Goal: Task Accomplishment & Management: Complete application form

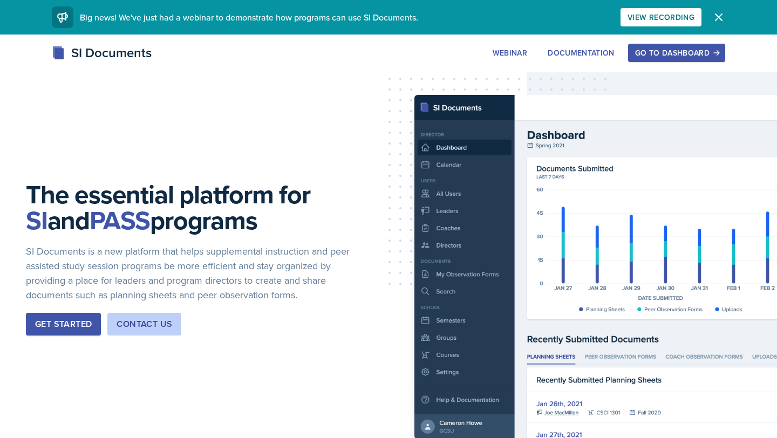
click at [391, 51] on div "Go to Dashboard" at bounding box center [676, 53] width 83 height 9
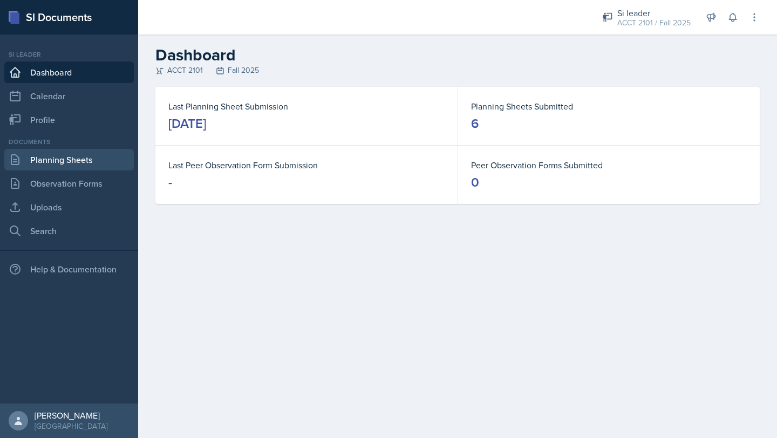
click at [77, 162] on link "Planning Sheets" at bounding box center [69, 160] width 130 height 22
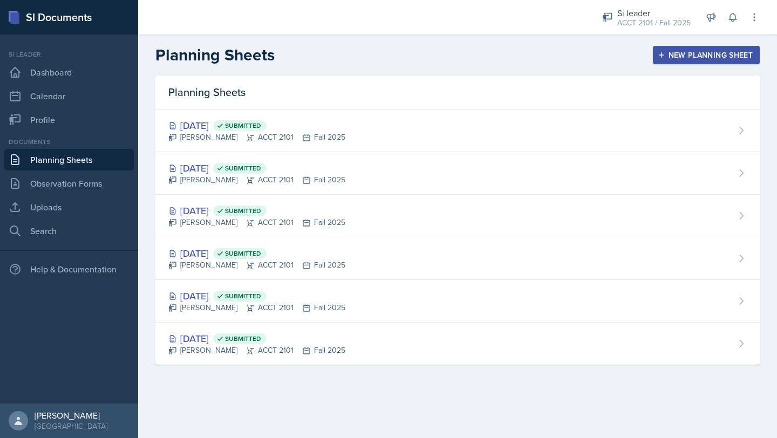
click at [391, 53] on div "New Planning Sheet" at bounding box center [706, 55] width 93 height 9
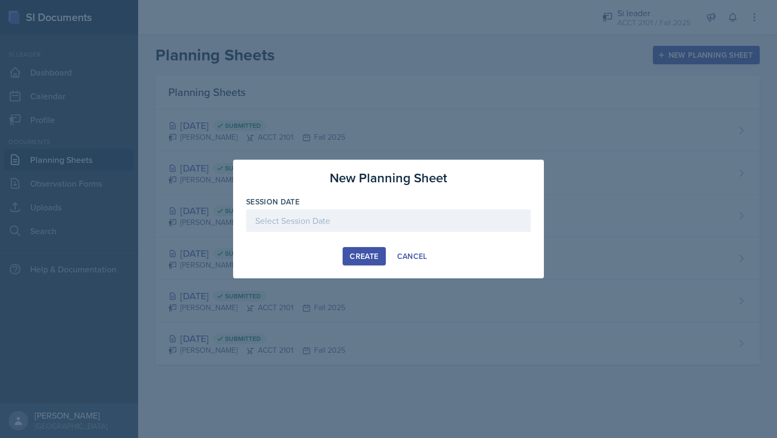
click at [368, 213] on div at bounding box center [388, 220] width 285 height 23
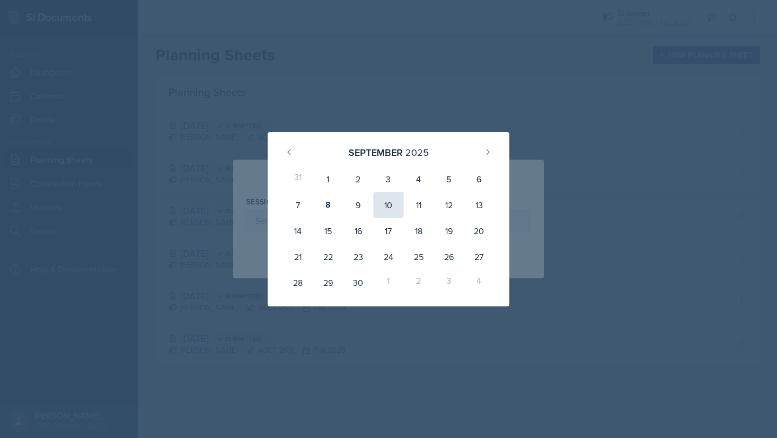
click at [391, 208] on div "10" at bounding box center [389, 205] width 30 height 26
type input "[DATE]"
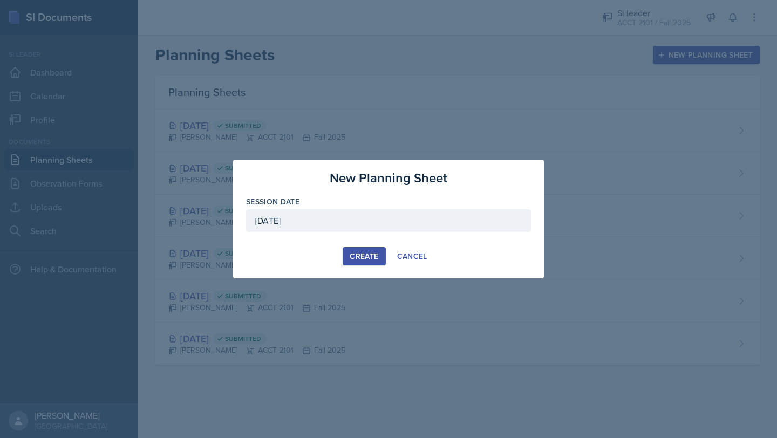
click at [369, 256] on div "Create" at bounding box center [364, 256] width 29 height 9
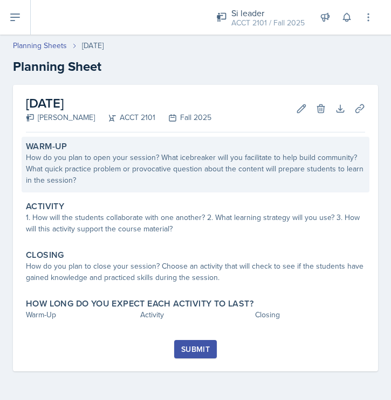
click at [68, 159] on div "How do you plan to open your session? What icebreaker will you facilitate to he…" at bounding box center [196, 169] width 340 height 34
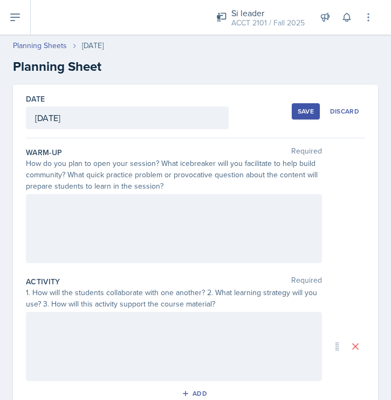
click at [96, 214] on div at bounding box center [174, 228] width 296 height 69
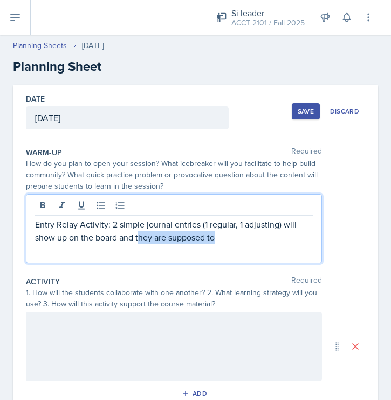
drag, startPoint x: 139, startPoint y: 237, endPoint x: 218, endPoint y: 235, distance: 78.3
click at [218, 236] on p "Entry Relay Activity: 2 simple journal entries (1 regular, 1 adjusting) will sh…" at bounding box center [174, 231] width 278 height 26
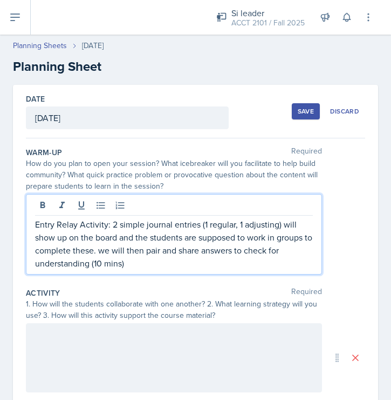
click at [152, 347] on div at bounding box center [174, 357] width 296 height 69
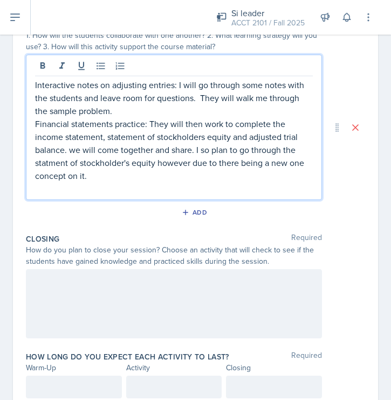
scroll to position [263, 0]
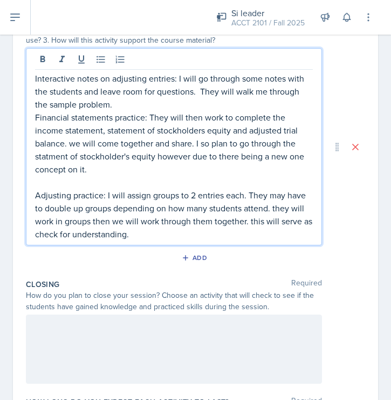
click at [56, 341] on div at bounding box center [174, 348] width 296 height 69
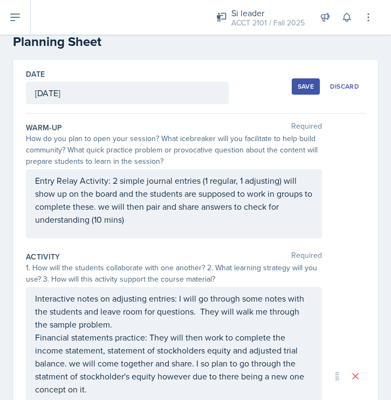
scroll to position [0, 0]
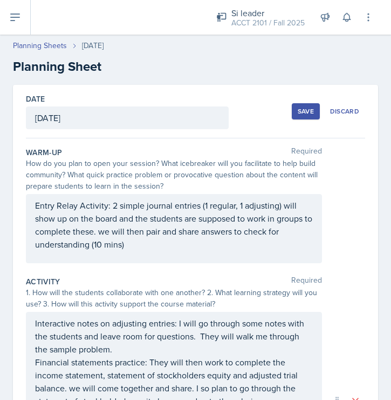
drag, startPoint x: 33, startPoint y: 204, endPoint x: 145, endPoint y: 251, distance: 121.2
click at [146, 252] on div "Entry Relay Activity: 2 simple journal entries (1 regular, 1 adjusting) will sh…" at bounding box center [174, 228] width 296 height 69
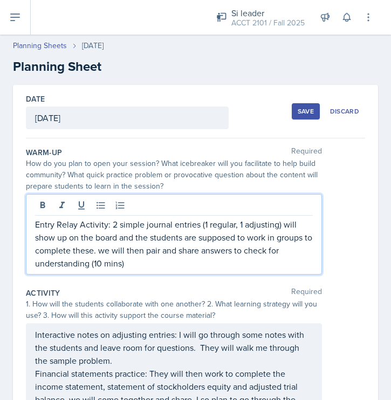
click at [137, 249] on p "Entry Relay Activity: 2 simple journal entries (1 regular, 1 adjusting) will sh…" at bounding box center [174, 244] width 278 height 52
click at [132, 266] on p "Entry Relay Activity: 2 simple journal entries (1 regular, 1 adjusting) will sh…" at bounding box center [174, 244] width 278 height 52
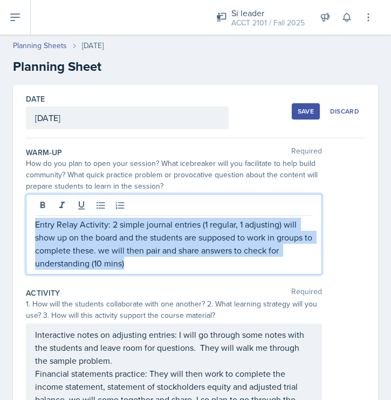
drag, startPoint x: 132, startPoint y: 266, endPoint x: 19, endPoint y: 213, distance: 124.4
click at [19, 213] on div "Date [DATE] [DATE] 31 1 2 3 4 5 6 7 8 9 10 11 12 13 14 15 16 17 18 19 20 21 22 …" at bounding box center [196, 401] width 366 height 632
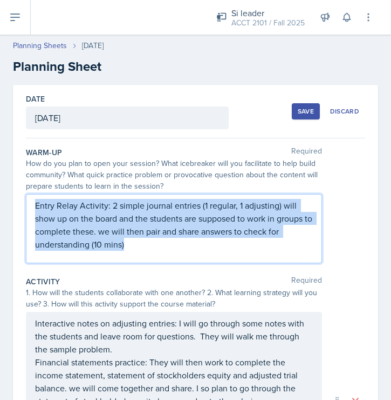
copy p "Entry Relay Activity: 2 simple journal entries (1 regular, 1 adjusting) will sh…"
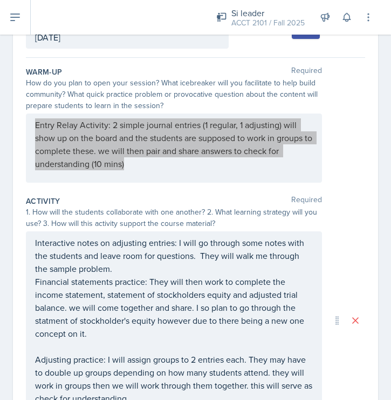
scroll to position [82, 0]
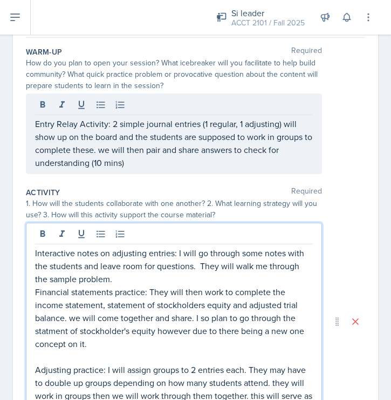
click at [114, 262] on p "Interactive notes on adjusting entries: I will go through some notes with the s…" at bounding box center [174, 265] width 278 height 39
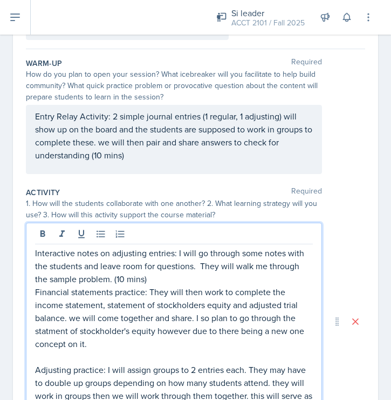
click at [61, 298] on p "Financial statements practice: They will then work to complete the income state…" at bounding box center [174, 317] width 278 height 65
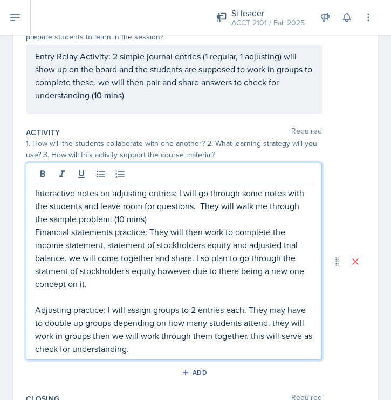
scroll to position [153, 0]
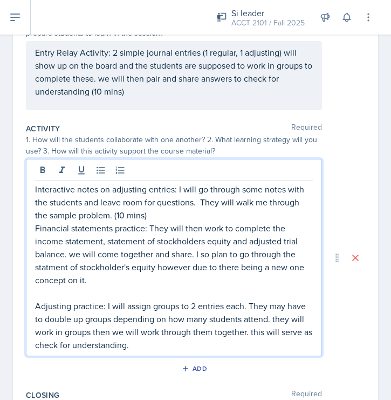
click at [102, 281] on p "Financial statements practice: They will then work to complete the income state…" at bounding box center [174, 253] width 278 height 65
click at [134, 216] on p "Interactive notes on adjusting entries: I will go through some notes with the s…" at bounding box center [174, 201] width 278 height 39
click at [139, 216] on p "Interactive notes on adjusting entries: I will go through some notes with the s…" at bounding box center [174, 201] width 278 height 39
click at [121, 218] on p "Interactive notes on adjusting entries: I will go through some notes with the s…" at bounding box center [174, 201] width 278 height 39
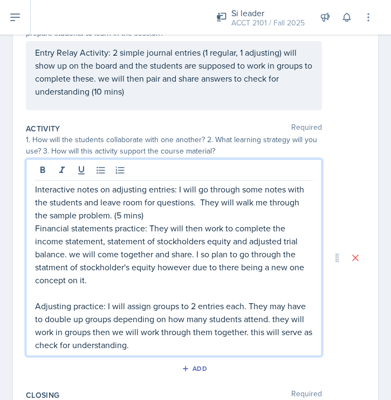
click at [109, 285] on p "Financial statements practice: They will then work to complete the income state…" at bounding box center [174, 253] width 278 height 65
click at [146, 350] on p "Adjusting practice: I will assign groups to 2 entries each. They may have to do…" at bounding box center [174, 325] width 278 height 52
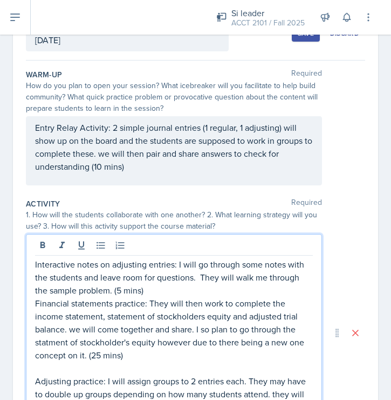
click at [107, 140] on p "Entry Relay Activity: 2 simple journal entries (1 regular, 1 adjusting) will sh…" at bounding box center [174, 147] width 278 height 52
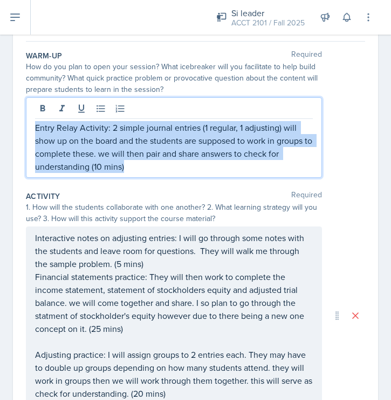
click at [107, 140] on p "Entry Relay Activity: 2 simple journal entries (1 regular, 1 adjusting) will sh…" at bounding box center [174, 147] width 278 height 52
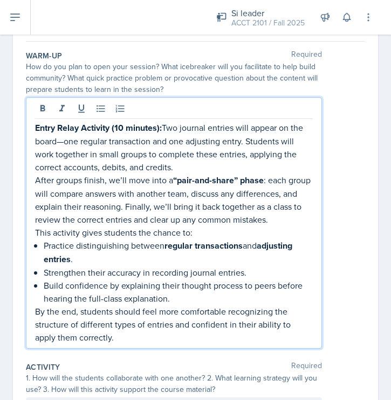
click at [167, 127] on p "Entry Relay Activity (10 minutes): Two journal entries will appear on the board…" at bounding box center [174, 147] width 278 height 52
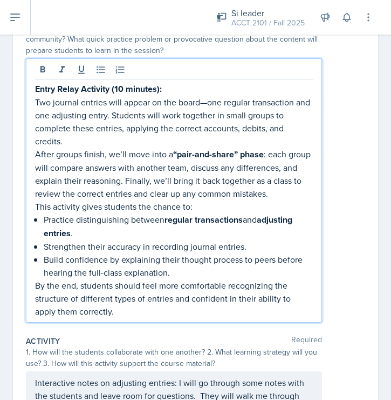
scroll to position [136, 0]
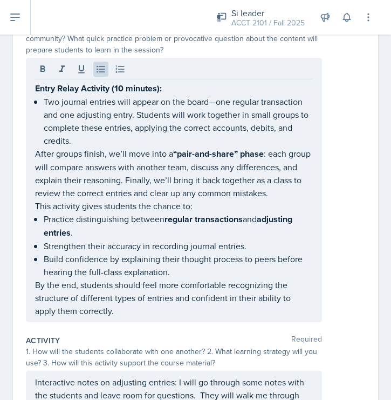
click at [34, 155] on div "Entry Relay Activity (10 minutes): Two journal entries will appear on the board…" at bounding box center [174, 190] width 296 height 264
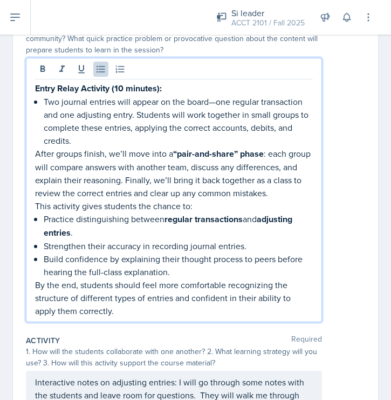
click at [35, 148] on div "Entry Relay Activity (10 minutes): Two journal entries will appear on the board…" at bounding box center [174, 190] width 296 height 264
click at [37, 155] on p "After groups finish, we’ll move into a “pair-and-share” phase : each group will…" at bounding box center [174, 173] width 278 height 52
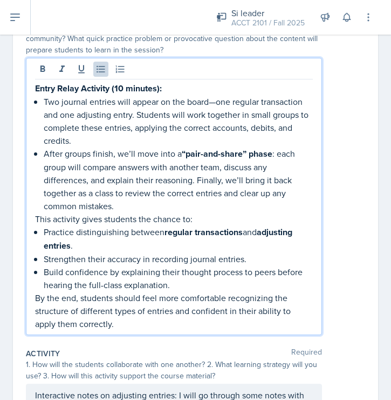
click at [122, 206] on p "After groups finish, we’ll move into a “pair-and-share” phase : each group will…" at bounding box center [178, 179] width 269 height 65
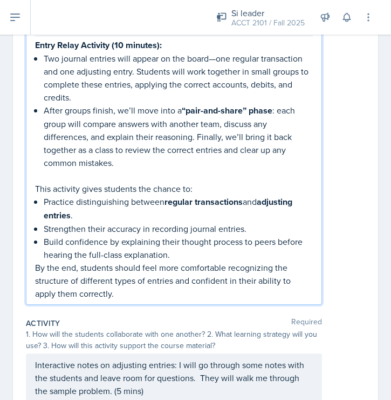
scroll to position [180, 0]
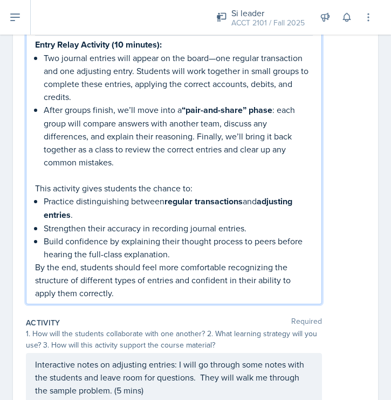
click at [182, 258] on p "Build confidence by explaining their thought process to peers before hearing th…" at bounding box center [178, 247] width 269 height 26
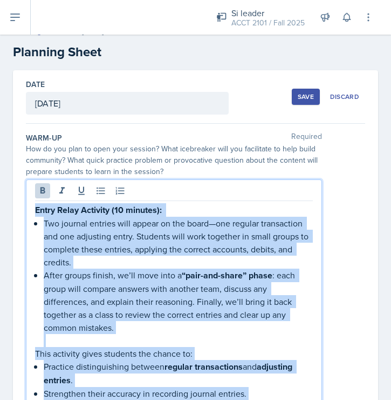
scroll to position [0, 0]
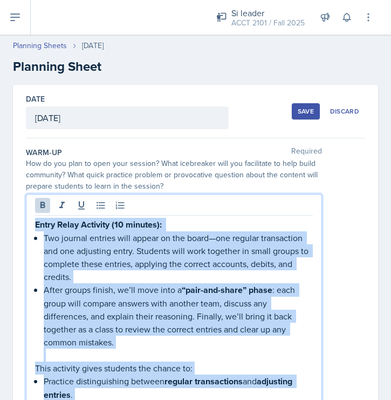
drag, startPoint x: 101, startPoint y: 304, endPoint x: 22, endPoint y: 220, distance: 116.5
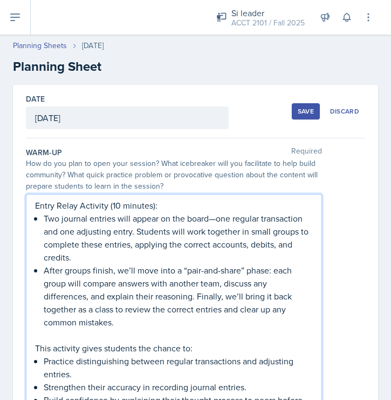
click at [136, 272] on p "After groups finish, we’ll move into a “pair-and-share” phase: each group will …" at bounding box center [178, 295] width 269 height 65
click at [106, 200] on p "Entry Relay Activity (10 minutes):" at bounding box center [174, 205] width 278 height 13
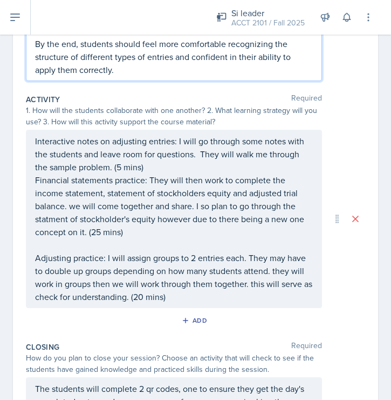
scroll to position [395, 0]
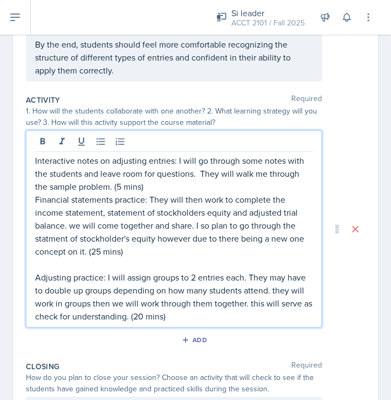
click at [36, 141] on div "Interactive notes on adjusting entries: I will go through some notes with the s…" at bounding box center [174, 228] width 296 height 197
click at [57, 185] on p "Interactive notes on adjusting entries: I will go through some notes with the s…" at bounding box center [174, 173] width 278 height 39
click at [173, 314] on p "Adjusting practice: I will assign groups to 2 entries each. They may have to do…" at bounding box center [174, 296] width 278 height 52
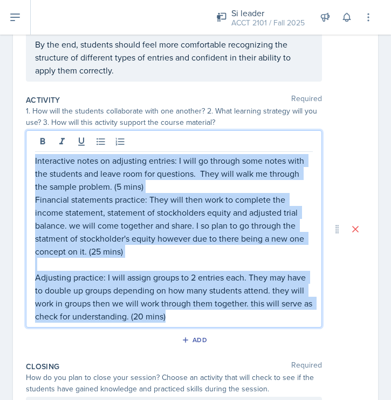
drag, startPoint x: 173, startPoint y: 314, endPoint x: 27, endPoint y: 153, distance: 217.9
click at [27, 153] on div "Interactive notes on adjusting entries: I will go through some notes with the s…" at bounding box center [174, 228] width 296 height 197
copy div "Interactive notes on adjusting entries: I will go through some notes with the s…"
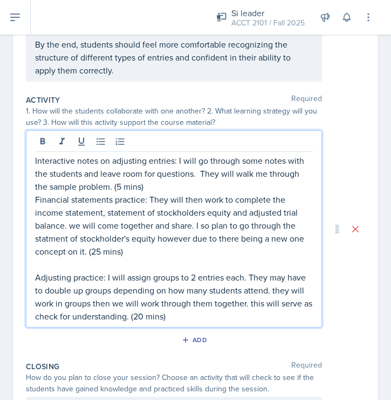
click at [98, 151] on div at bounding box center [174, 143] width 278 height 18
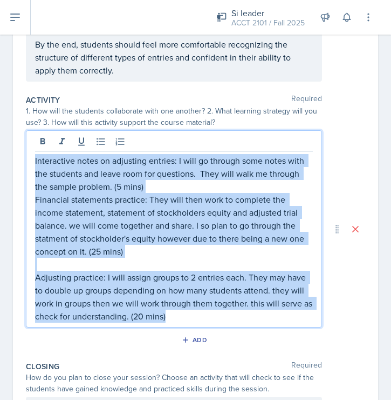
click at [104, 174] on p "Interactive notes on adjusting entries: I will go through some notes with the s…" at bounding box center [174, 173] width 278 height 39
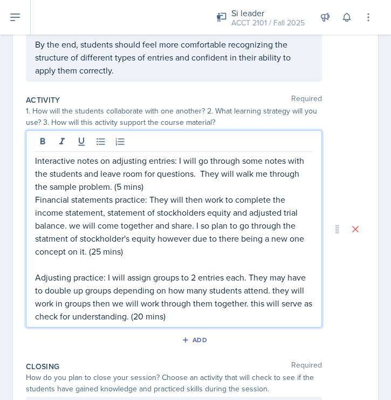
click at [160, 171] on p "Interactive notes on adjusting entries: I will go through some notes with the s…" at bounding box center [174, 173] width 278 height 39
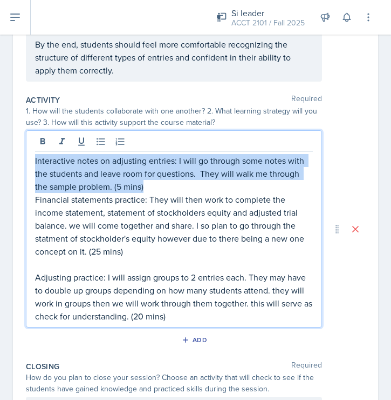
drag, startPoint x: 151, startPoint y: 188, endPoint x: 26, endPoint y: 157, distance: 128.7
click at [26, 157] on div "Interactive notes on adjusting entries: I will go through some notes with the s…" at bounding box center [174, 228] width 296 height 197
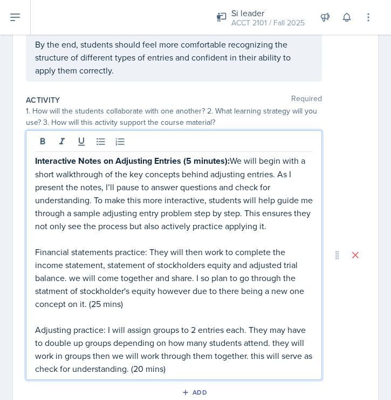
click at [231, 159] on p "Interactive Notes on Adjusting Entries (5 minutes): We will begin with a short …" at bounding box center [174, 193] width 278 height 78
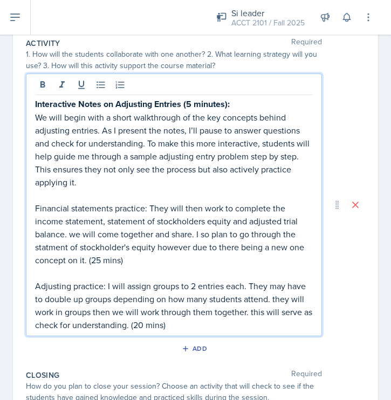
scroll to position [464, 0]
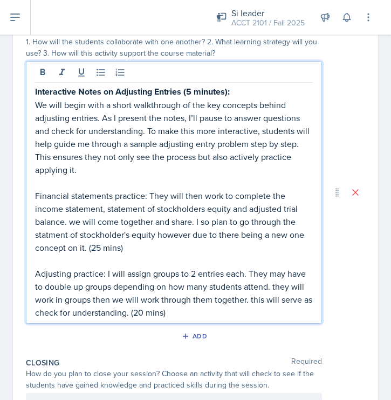
click at [124, 250] on p "Financial statements practice: They will then work to complete the income state…" at bounding box center [174, 221] width 278 height 65
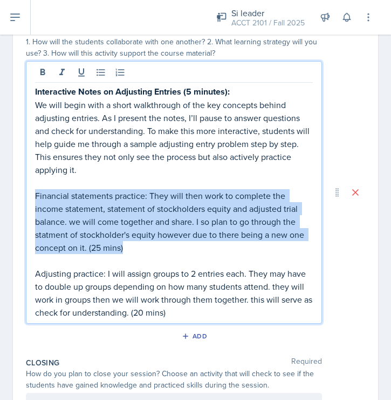
drag, startPoint x: 130, startPoint y: 246, endPoint x: 28, endPoint y: 193, distance: 115.2
click at [28, 193] on div "Interactive Notes on Adjusting Entries (5 minutes): We will begin with a short …" at bounding box center [174, 192] width 296 height 262
copy p "Financial statements practice: They will then work to complete the income state…"
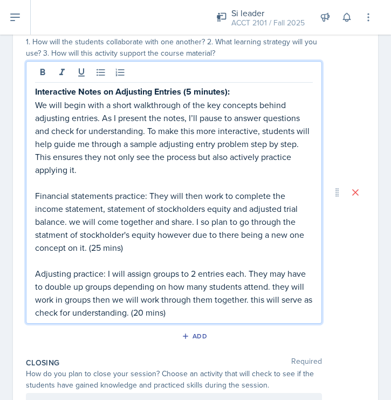
click at [261, 229] on p "Financial statements practice: They will then work to complete the income state…" at bounding box center [174, 221] width 278 height 65
click at [110, 243] on p "Financial statements practice: They will then work to complete the income state…" at bounding box center [174, 221] width 278 height 65
click at [127, 247] on p "Financial statements practice: They will then work to complete the income state…" at bounding box center [174, 221] width 278 height 65
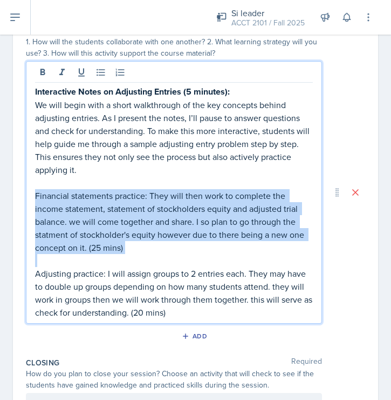
drag, startPoint x: 127, startPoint y: 247, endPoint x: 30, endPoint y: 194, distance: 110.9
click at [30, 194] on div "Interactive Notes on Adjusting Entries (5 minutes): We will begin with a short …" at bounding box center [174, 192] width 296 height 262
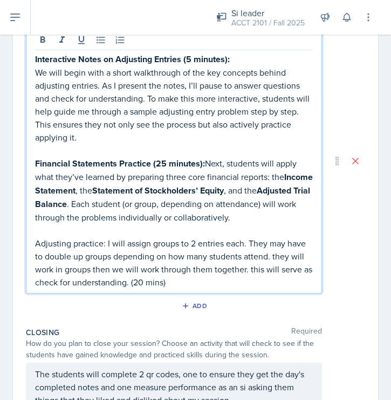
scroll to position [512, 0]
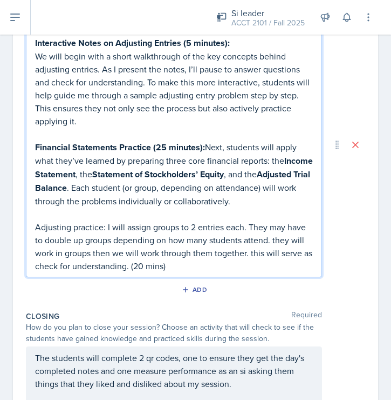
click at [203, 144] on strong "Financial Statements Practice (25 minutes):" at bounding box center [120, 147] width 170 height 12
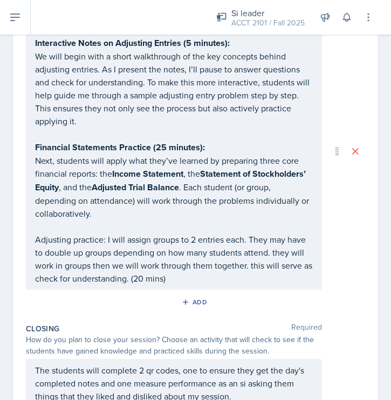
drag, startPoint x: 34, startPoint y: 160, endPoint x: 105, endPoint y: 206, distance: 84.5
click at [106, 206] on div "Interactive Notes on Adjusting Entries (5 minutes): We will begin with a short …" at bounding box center [174, 150] width 296 height 277
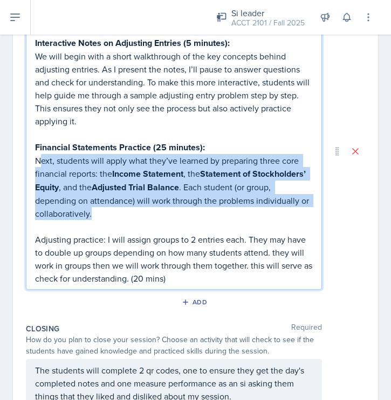
drag, startPoint x: 99, startPoint y: 209, endPoint x: 38, endPoint y: 163, distance: 76.7
click at [38, 163] on p "Next, students will apply what they’ve learned by preparing three core financia…" at bounding box center [174, 187] width 278 height 66
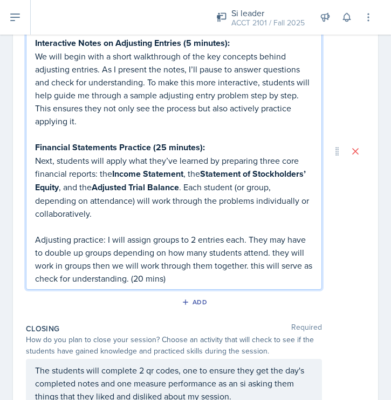
click at [103, 207] on p "Next, students will apply what they’ve learned by preparing three core financia…" at bounding box center [174, 187] width 278 height 66
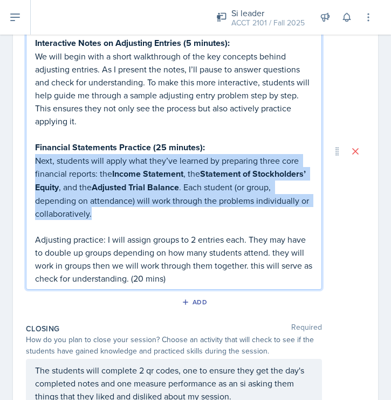
drag, startPoint x: 101, startPoint y: 212, endPoint x: 28, endPoint y: 163, distance: 87.9
click at [28, 163] on div "Interactive Notes on Adjusting Entries (5 minutes): We will begin with a short …" at bounding box center [174, 150] width 296 height 277
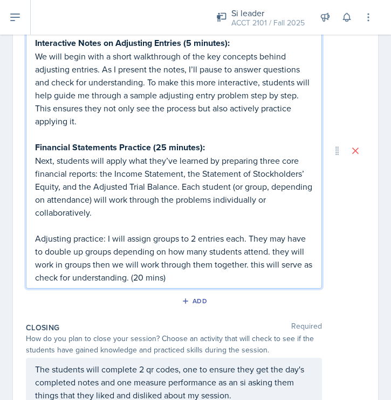
click at [181, 225] on p at bounding box center [174, 225] width 278 height 13
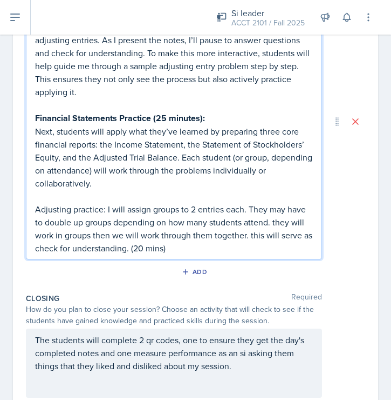
scroll to position [556, 0]
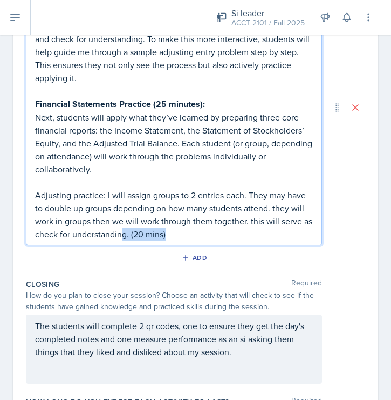
drag, startPoint x: 175, startPoint y: 229, endPoint x: 117, endPoint y: 226, distance: 58.4
click at [118, 227] on p "Adjusting practice: I will assign groups to 2 entries each. They may have to do…" at bounding box center [174, 214] width 278 height 52
click at [43, 201] on p "Adjusting practice: I will assign groups to 2 entries each. They may have to do…" at bounding box center [174, 214] width 278 height 52
click at [148, 227] on p "Adjusting practice: I will assign groups to 2 entries each. They may have to do…" at bounding box center [174, 214] width 278 height 52
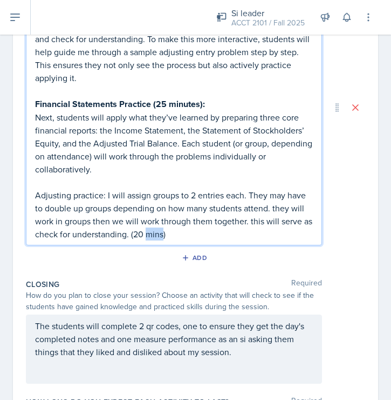
click at [147, 227] on p "Adjusting practice: I will assign groups to 2 entries each. They may have to do…" at bounding box center [174, 214] width 278 height 52
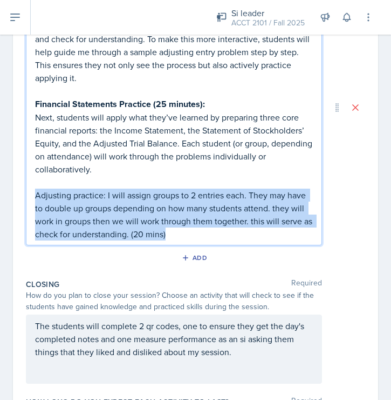
click at [147, 227] on p "Adjusting practice: I will assign groups to 2 entries each. They may have to do…" at bounding box center [174, 214] width 278 height 52
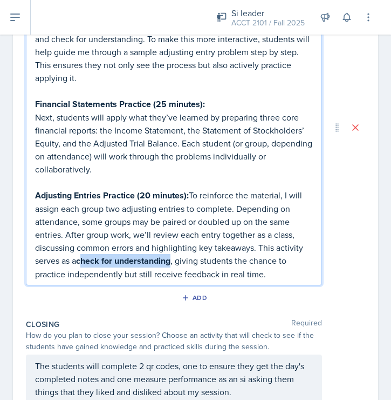
drag, startPoint x: 85, startPoint y: 253, endPoint x: 172, endPoint y: 253, distance: 86.4
click at [171, 254] on strong "check for understanding" at bounding box center [123, 260] width 94 height 12
drag, startPoint x: 72, startPoint y: 258, endPoint x: 193, endPoint y: 255, distance: 121.5
click at [194, 256] on p "Adjusting Entries Practice (20 minutes): To reinforce the material, I will assi…" at bounding box center [174, 234] width 278 height 92
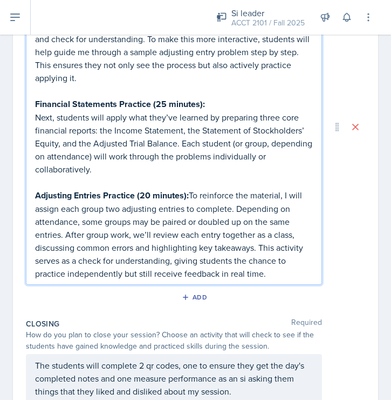
click at [132, 232] on p "Adjusting Entries Practice (20 minutes): To reinforce the material, I will assi…" at bounding box center [174, 233] width 278 height 91
click at [107, 200] on strong "Adjusting Entries Practice (20 minutes):" at bounding box center [112, 195] width 154 height 12
click at [190, 192] on p "Adjusting Entries Practice (20 minutes): To reinforce the material, I will assi…" at bounding box center [174, 233] width 278 height 91
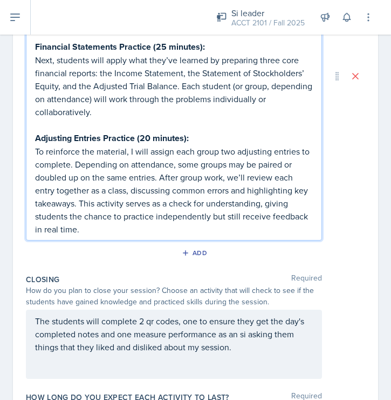
scroll to position [694, 0]
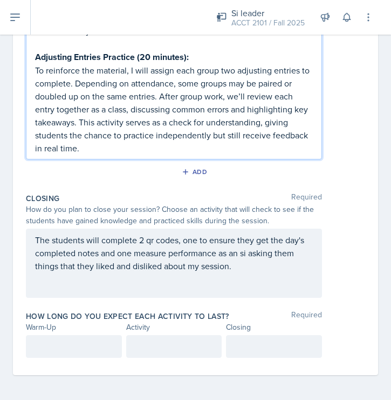
click at [130, 265] on p "The students will complete 2 qr codes, one to ensure they get the day's complet…" at bounding box center [174, 252] width 278 height 39
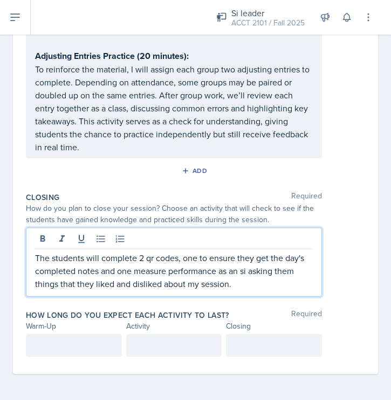
scroll to position [675, 0]
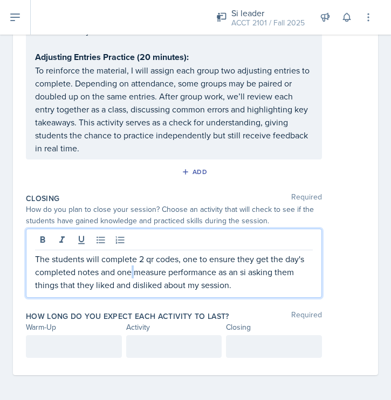
click at [131, 265] on p "The students will complete 2 qr codes, one to ensure they get the day's complet…" at bounding box center [174, 271] width 278 height 39
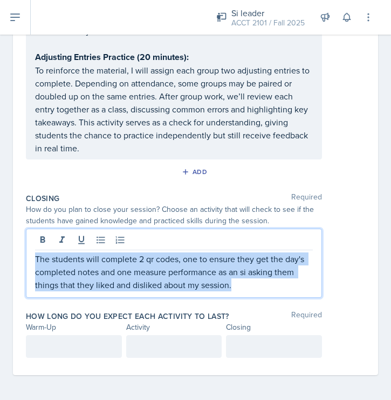
click at [131, 265] on p "The students will complete 2 qr codes, one to ensure they get the day's complet…" at bounding box center [174, 271] width 278 height 39
copy p "The students will complete 2 qr codes, one to ensure they get the day's complet…"
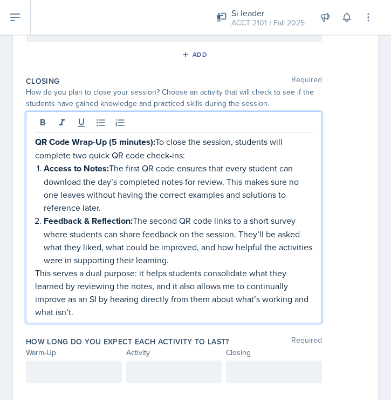
scroll to position [794, 0]
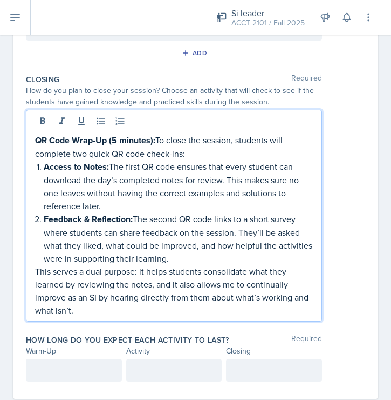
click at [174, 259] on p "Feedback & Reflection: The second QR code links to a short survey where student…" at bounding box center [178, 238] width 269 height 52
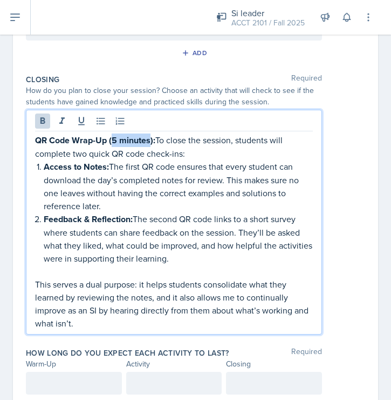
drag, startPoint x: 150, startPoint y: 141, endPoint x: 113, endPoint y: 139, distance: 36.8
click at [113, 139] on strong "QR Code Wrap-Up (5 minutes):" at bounding box center [95, 140] width 120 height 12
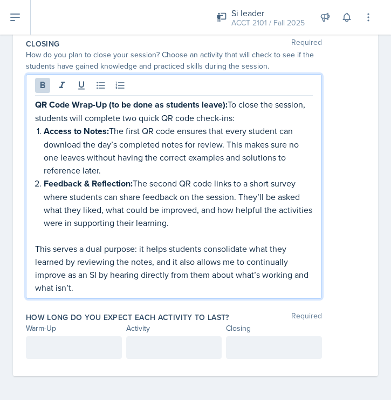
click at [57, 352] on div at bounding box center [74, 347] width 96 height 23
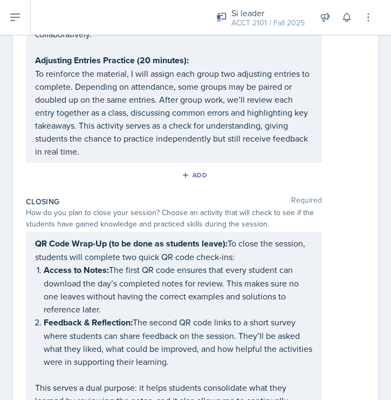
scroll to position [829, 0]
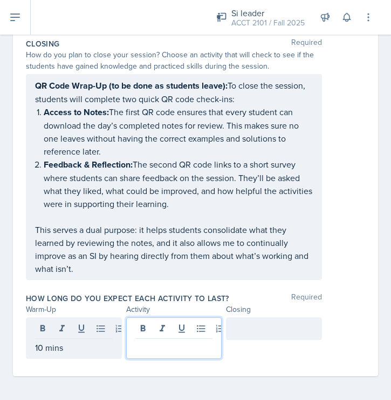
click at [167, 330] on div at bounding box center [174, 338] width 96 height 42
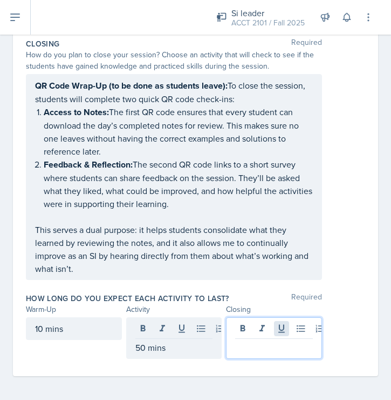
click at [277, 326] on div at bounding box center [274, 338] width 96 height 42
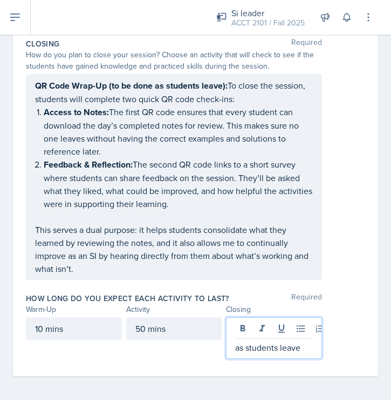
click at [346, 306] on div "Warm-Up Activity Closing" at bounding box center [196, 308] width 340 height 11
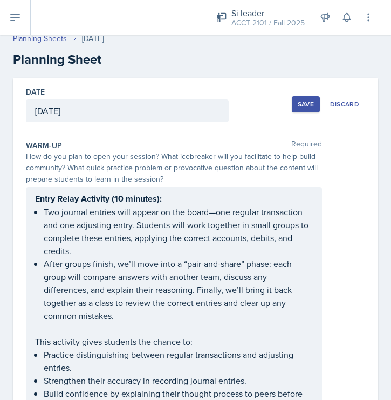
scroll to position [0, 0]
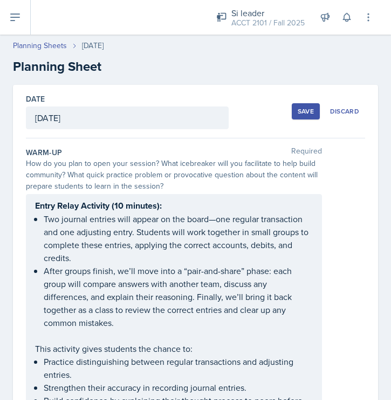
click at [308, 112] on div "Save" at bounding box center [306, 111] width 16 height 9
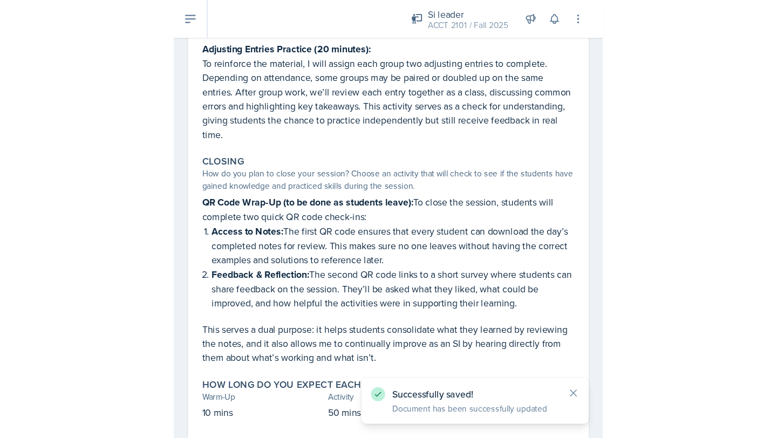
scroll to position [321, 0]
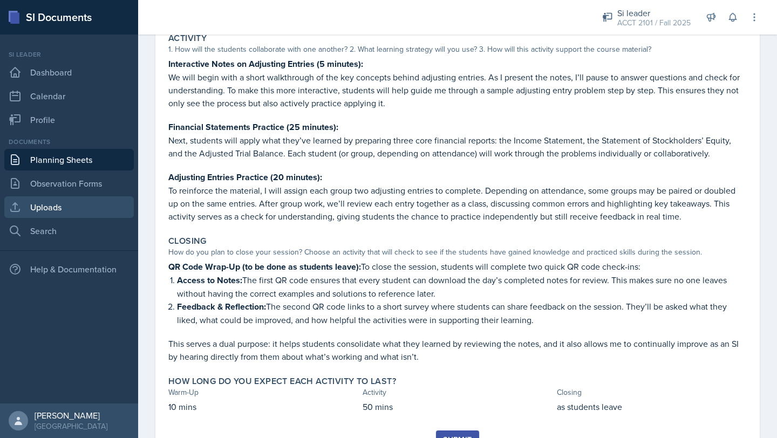
click at [60, 205] on link "Uploads" at bounding box center [69, 208] width 130 height 22
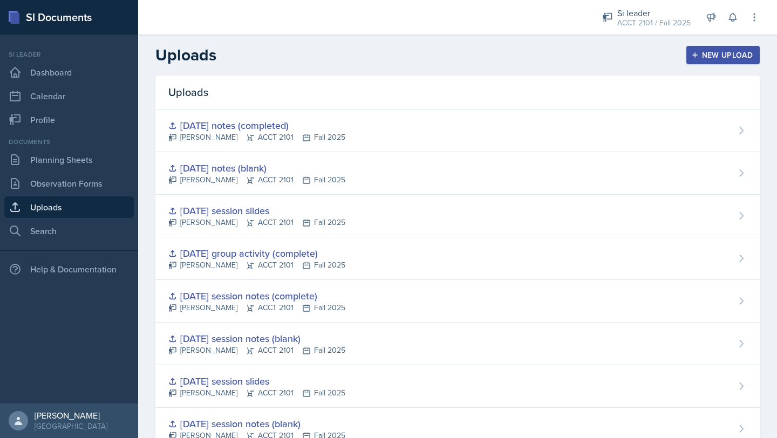
click at [391, 56] on div "New Upload" at bounding box center [724, 55] width 60 height 9
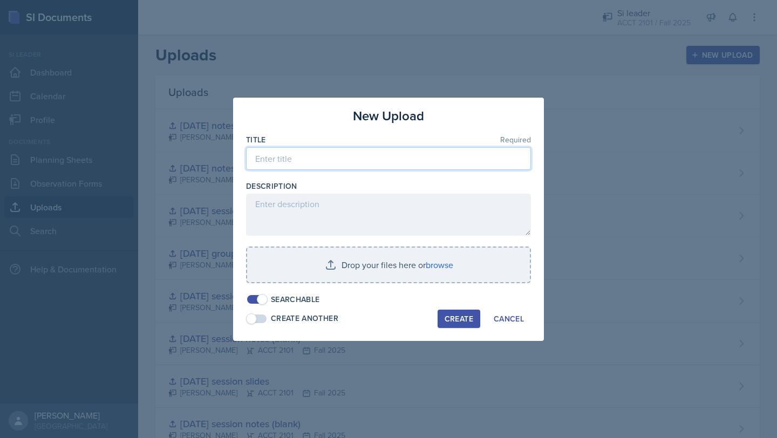
click at [376, 163] on input at bounding box center [388, 158] width 285 height 23
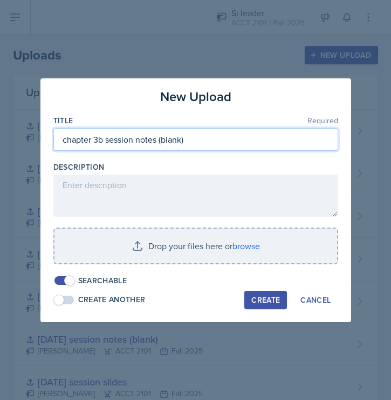
type input "chapter 3b session notes (blank)"
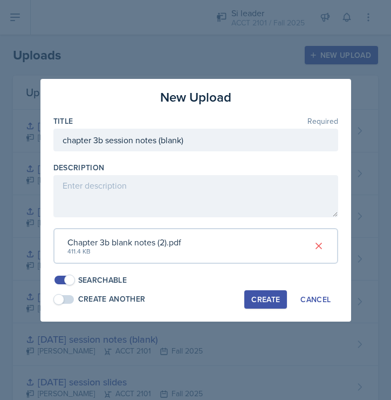
click at [266, 297] on div "Create" at bounding box center [266, 299] width 29 height 9
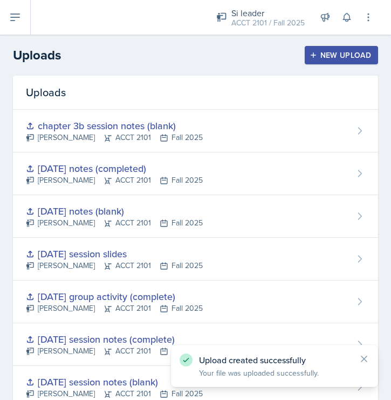
click at [357, 57] on div "New Upload" at bounding box center [342, 55] width 60 height 9
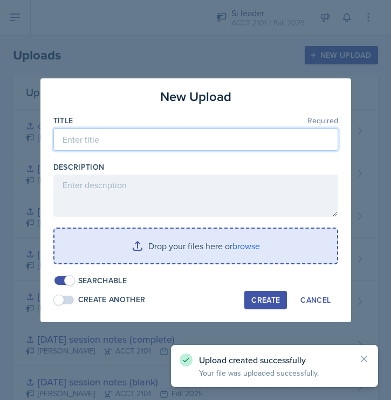
click at [157, 144] on input at bounding box center [195, 139] width 285 height 23
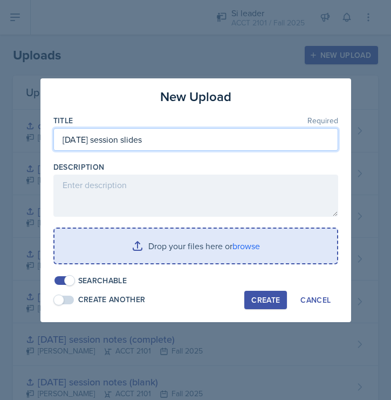
type input "[DATE] session slides"
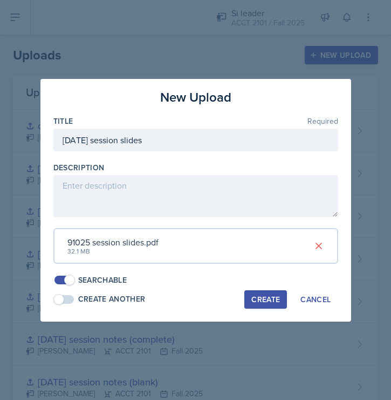
click at [265, 301] on div "Create" at bounding box center [266, 299] width 29 height 9
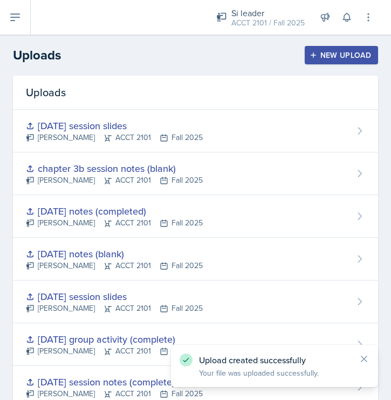
click at [366, 55] on div "New Upload" at bounding box center [342, 55] width 60 height 9
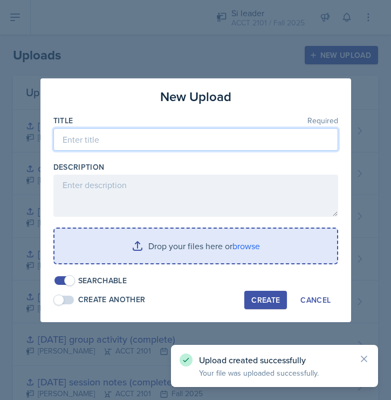
click at [175, 137] on input at bounding box center [195, 139] width 285 height 23
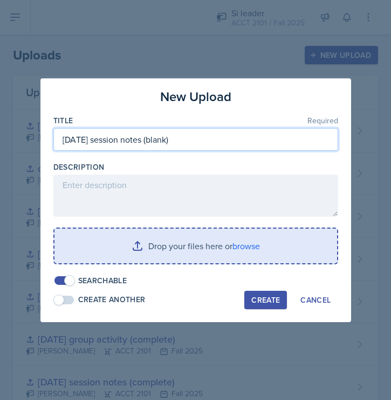
type input "[DATE] session notes (blank)"
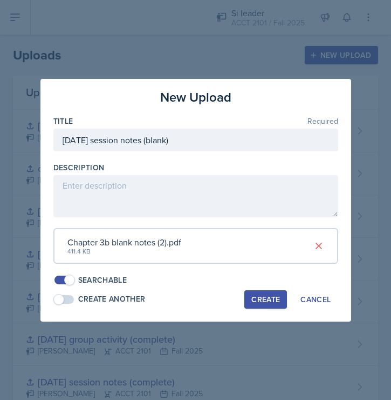
click at [267, 297] on div "Create" at bounding box center [266, 299] width 29 height 9
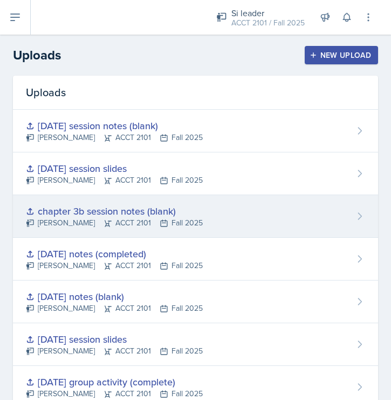
click at [359, 215] on icon at bounding box center [360, 216] width 11 height 11
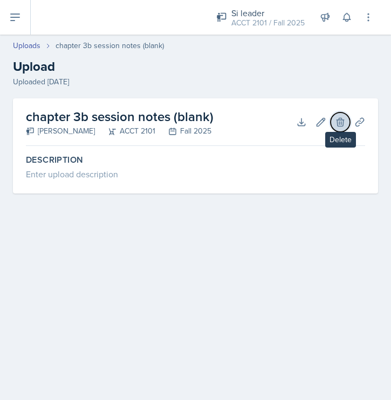
click at [336, 121] on icon at bounding box center [340, 122] width 11 height 11
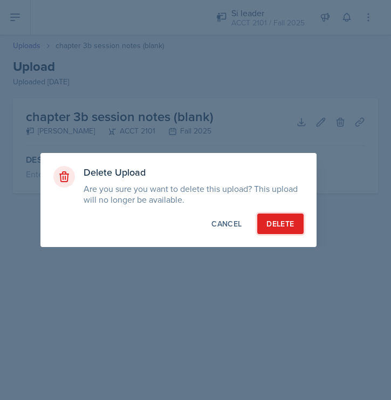
click at [277, 227] on div "Delete" at bounding box center [281, 223] width 28 height 11
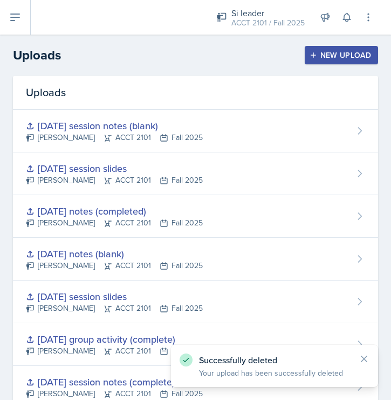
click at [358, 55] on div "New Upload" at bounding box center [342, 55] width 60 height 9
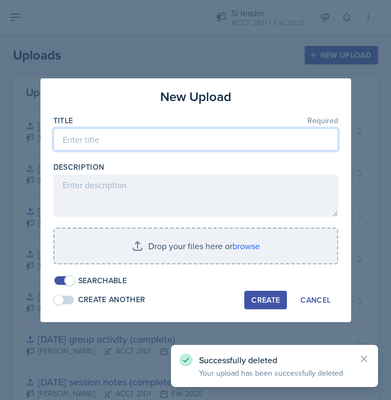
click at [207, 142] on input at bounding box center [195, 139] width 285 height 23
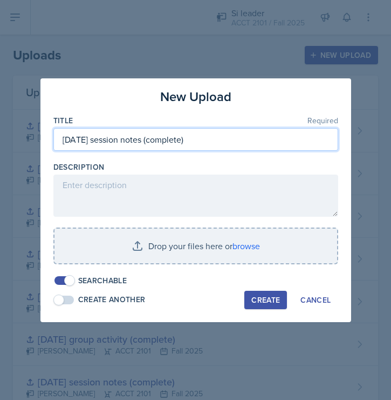
type input "[DATE] session notes (complete)"
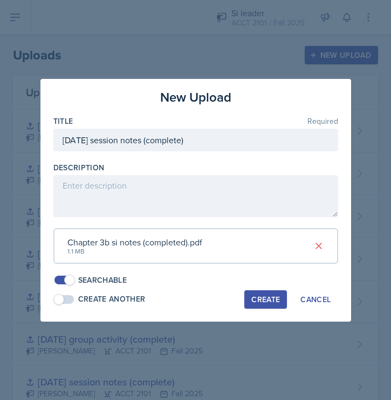
click at [275, 302] on div "Create" at bounding box center [266, 299] width 29 height 9
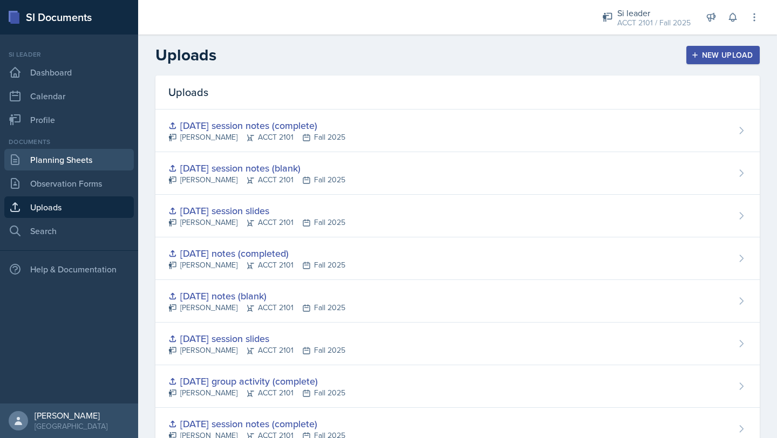
click at [67, 161] on link "Planning Sheets" at bounding box center [69, 160] width 130 height 22
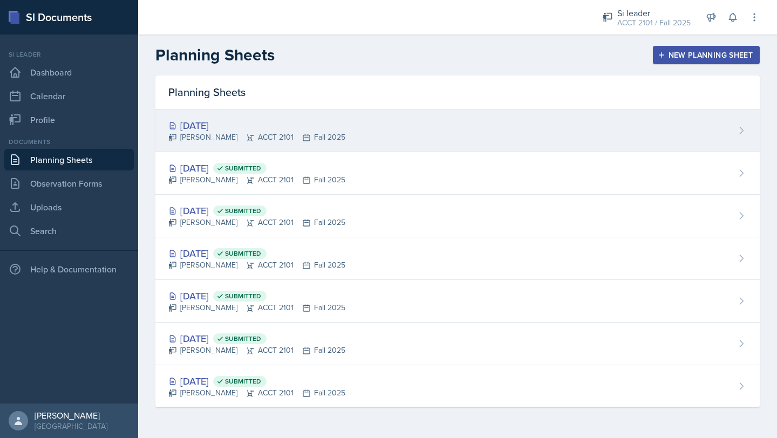
click at [265, 126] on div "[DATE]" at bounding box center [256, 125] width 177 height 15
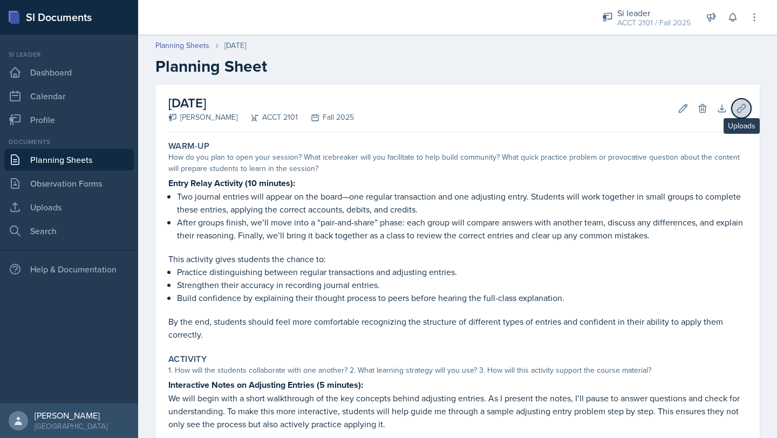
click at [391, 111] on icon at bounding box center [741, 108] width 11 height 11
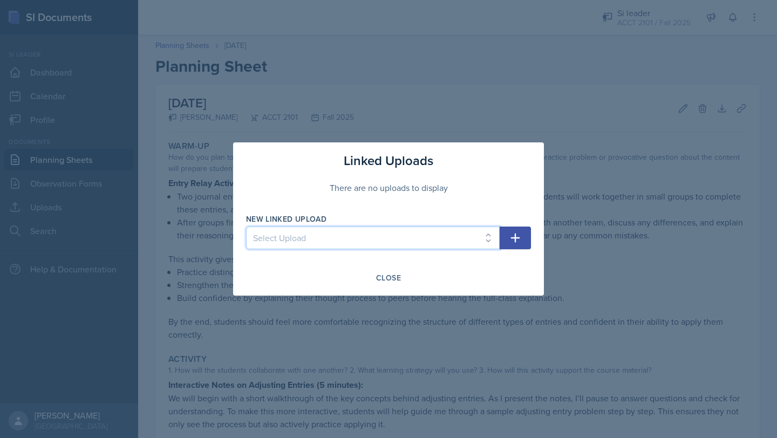
click at [391, 242] on select "Select Upload [DATE] slides (Ch 1a) [DATE] notes (completed) [DATE] notes (blan…" at bounding box center [373, 238] width 254 height 23
select select "65703b2b-b177-4cfd-bdb7-694ebb178517"
click at [246, 227] on select "Select Upload [DATE] slides (Ch 1a) [DATE] notes (completed) [DATE] notes (blan…" at bounding box center [373, 238] width 254 height 23
click at [391, 239] on icon "button" at bounding box center [515, 238] width 9 height 9
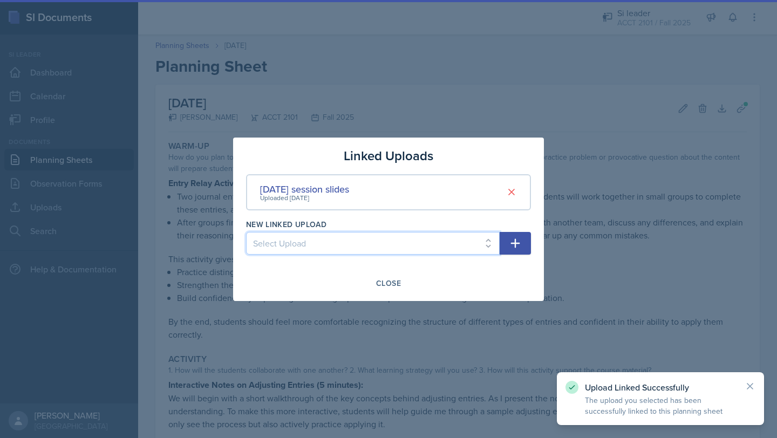
click at [391, 243] on select "Select Upload [DATE] slides (Ch 1a) [DATE] notes (completed) [DATE] notes (blan…" at bounding box center [373, 243] width 254 height 23
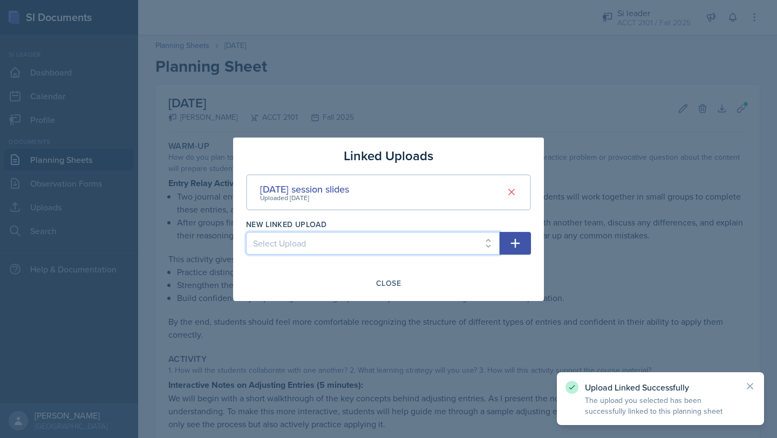
select select "c1e8fb61-2526-4837-bae9-210d20573800"
click at [246, 232] on select "Select Upload [DATE] slides (Ch 1a) [DATE] notes (completed) [DATE] notes (blan…" at bounding box center [373, 243] width 254 height 23
click at [391, 241] on icon "button" at bounding box center [515, 243] width 13 height 13
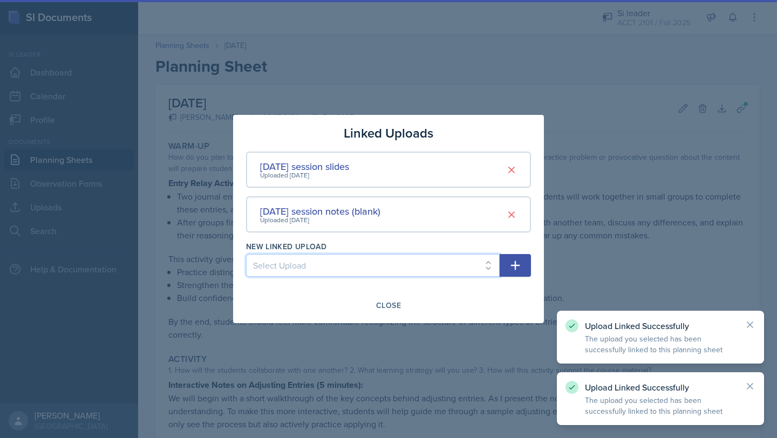
click at [391, 269] on select "Select Upload [DATE] slides (Ch 1a) [DATE] notes (completed) [DATE] notes (blan…" at bounding box center [373, 265] width 254 height 23
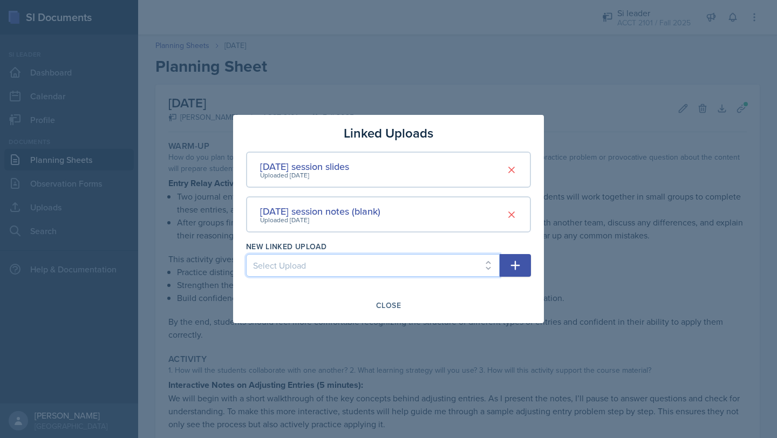
select select "190c3159-5c6a-4bd3-84b9-0930c3bc17cb"
click at [246, 254] on select "Select Upload [DATE] slides (Ch 1a) [DATE] notes (completed) [DATE] notes (blan…" at bounding box center [373, 265] width 254 height 23
click at [391, 256] on button "button" at bounding box center [515, 265] width 31 height 23
select select
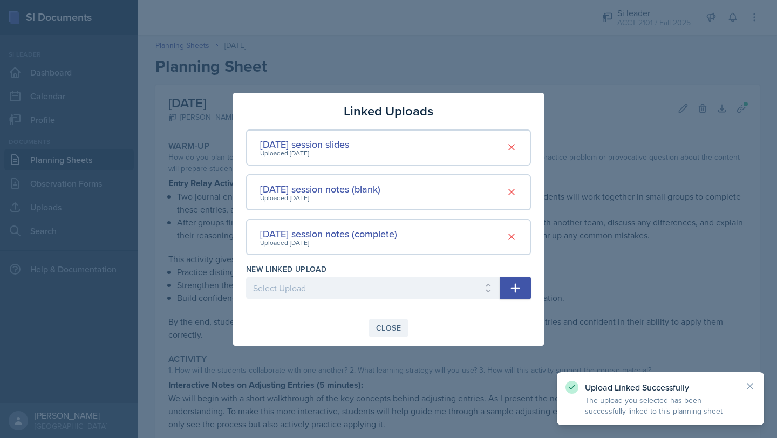
click at [385, 326] on div "Close" at bounding box center [388, 328] width 25 height 9
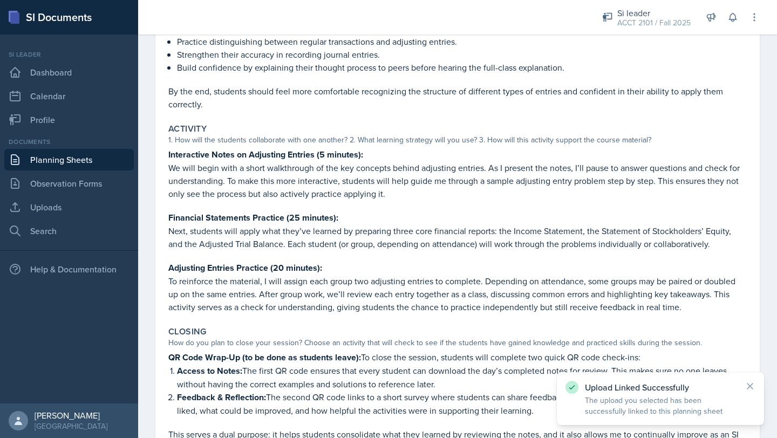
scroll to position [369, 0]
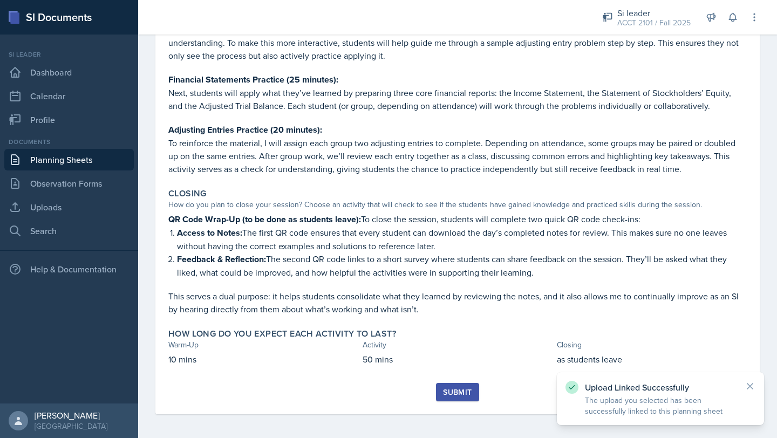
click at [391, 381] on div "Submit" at bounding box center [457, 392] width 29 height 9
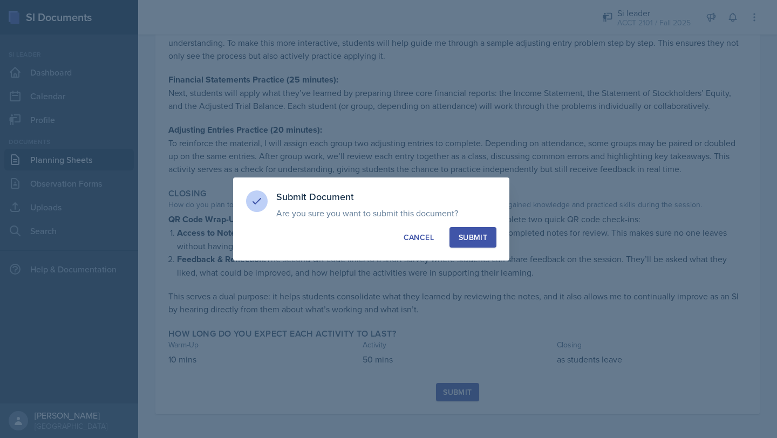
click at [391, 244] on button "Submit" at bounding box center [473, 237] width 47 height 21
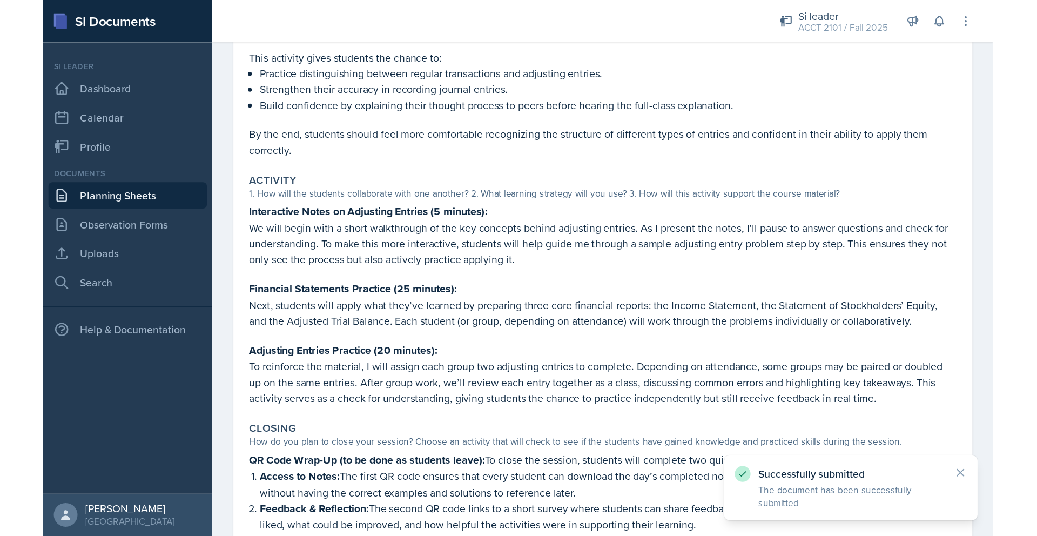
scroll to position [0, 0]
